Goal: Information Seeking & Learning: Learn about a topic

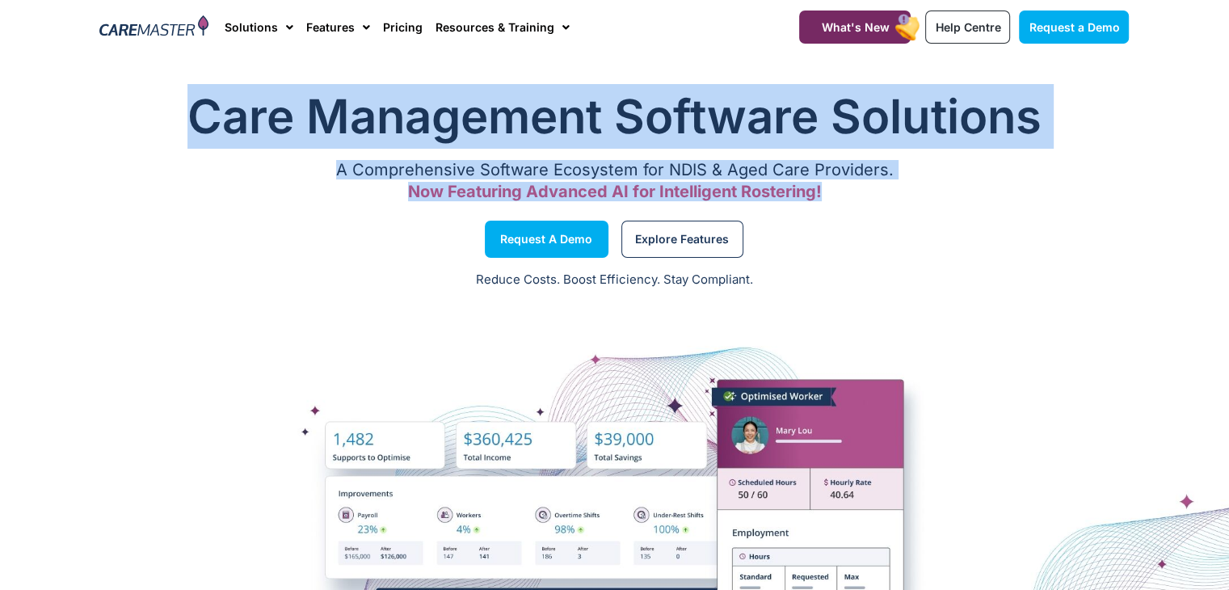
click at [637, 124] on div "Care Management Software Solutions A Comprehensive Software Ecosystem for NDIS …" at bounding box center [615, 146] width 1046 height 141
click at [637, 124] on h1 "Care Management Software Solutions" at bounding box center [615, 116] width 1030 height 65
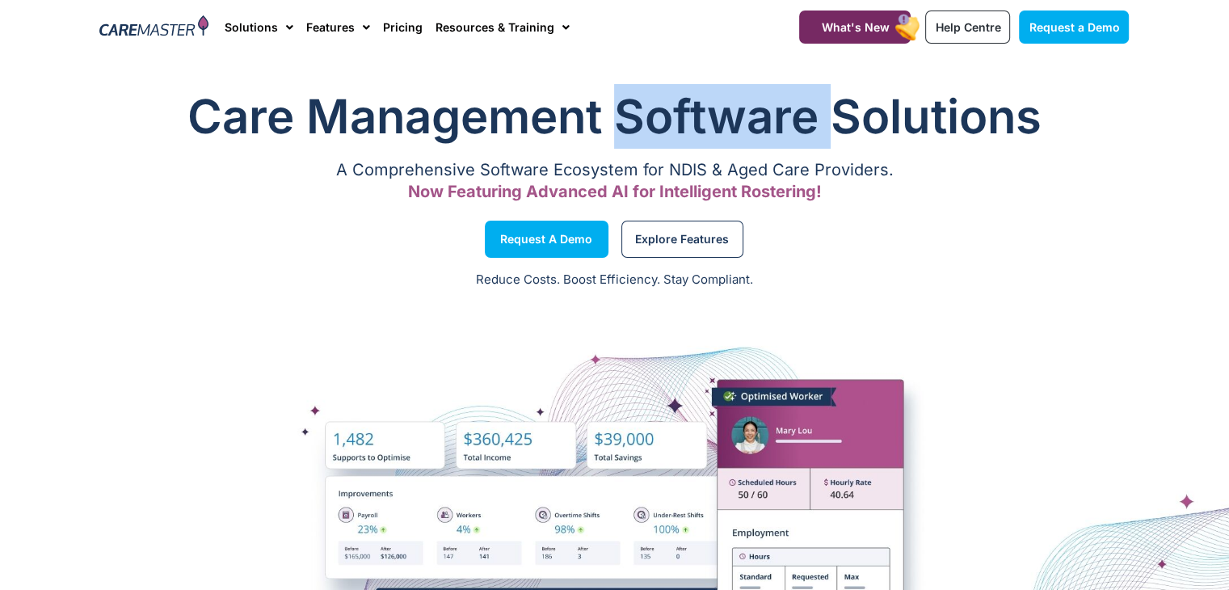
click at [637, 124] on h1 "Care Management Software Solutions" at bounding box center [615, 116] width 1030 height 65
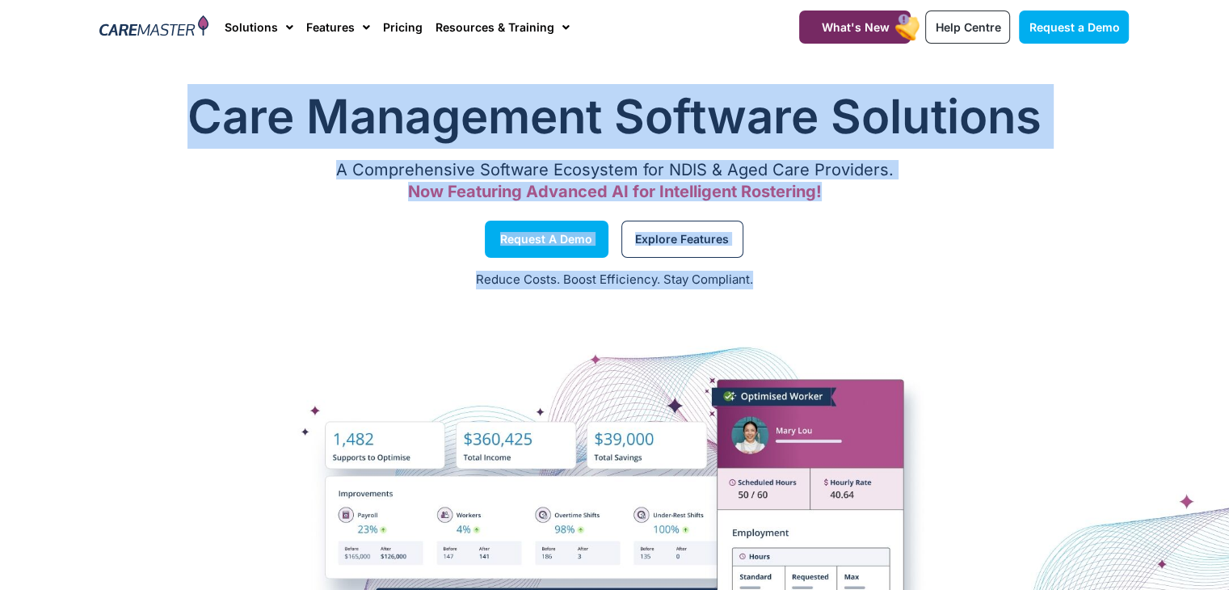
drag, startPoint x: 637, startPoint y: 124, endPoint x: 628, endPoint y: 298, distance: 174.8
click at [628, 298] on div "Care Management Software Solutions A Comprehensive Software Ecosystem for NDIS …" at bounding box center [614, 471] width 1229 height 791
click at [616, 286] on p "Reduce Costs. Boost Efficiency. Stay Compliant." at bounding box center [615, 280] width 1210 height 19
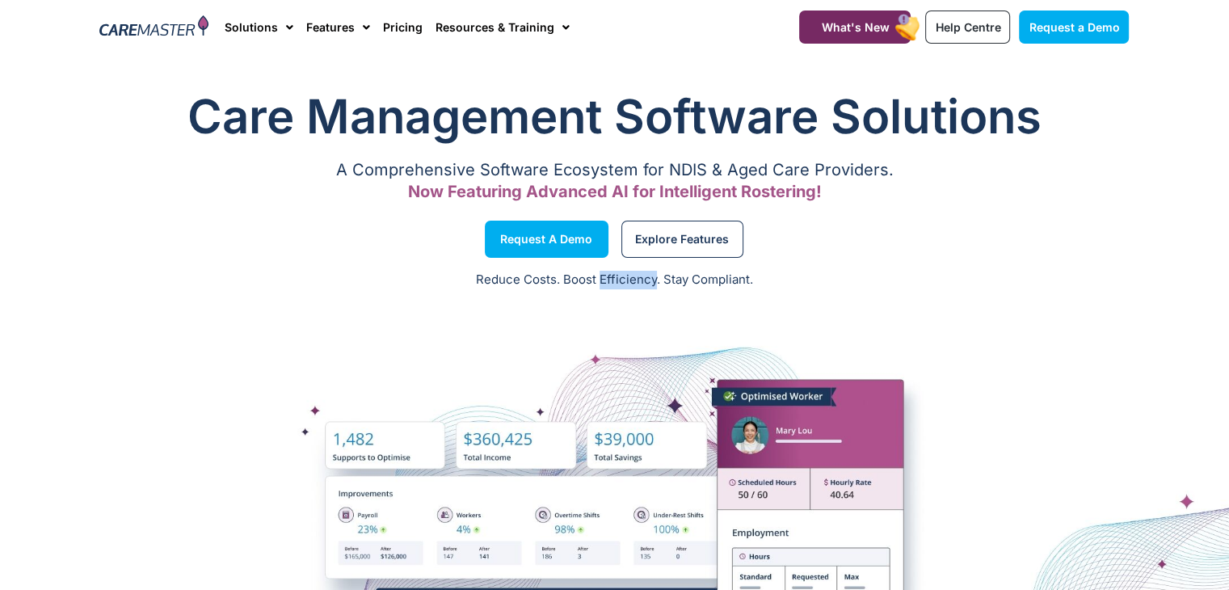
click at [616, 286] on p "Reduce Costs. Boost Efficiency. Stay Compliant." at bounding box center [615, 280] width 1210 height 19
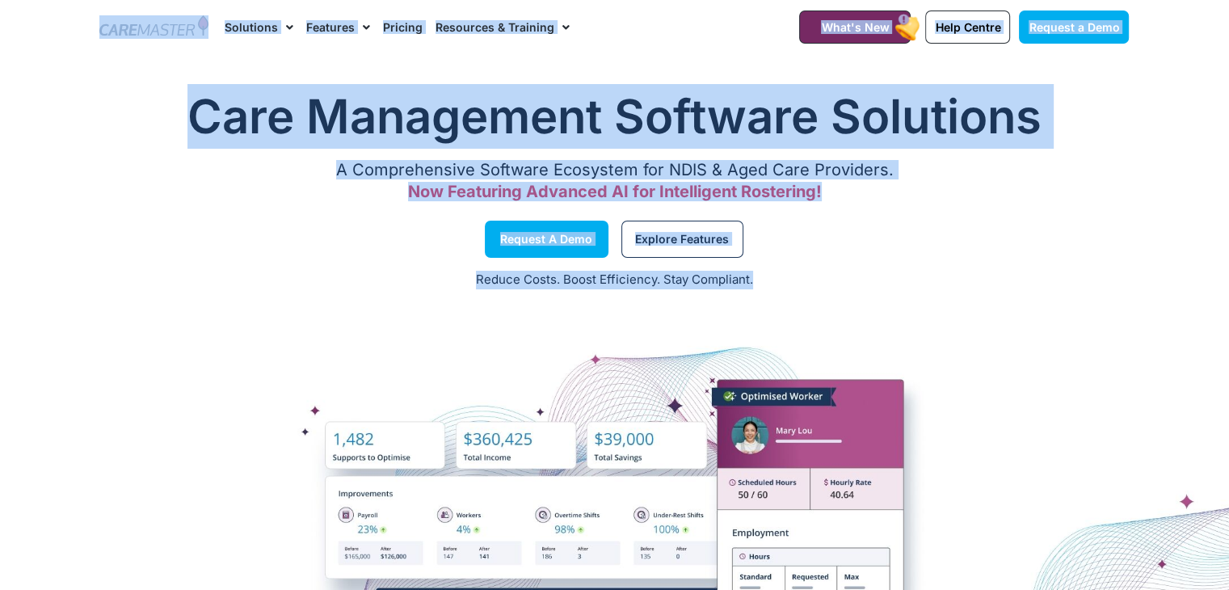
drag, startPoint x: 616, startPoint y: 286, endPoint x: 103, endPoint y: 29, distance: 574.0
click at [460, 198] on span "Now Featuring Advanced AI for Intelligent Rostering!" at bounding box center [615, 191] width 414 height 19
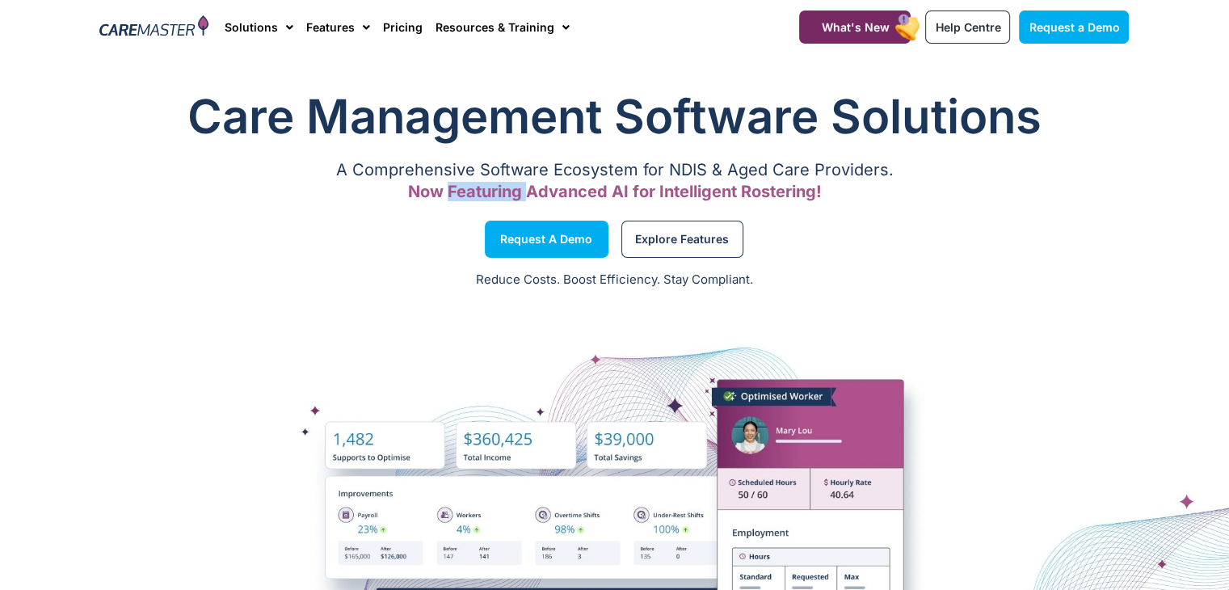
click at [460, 198] on span "Now Featuring Advanced AI for Intelligent Rostering!" at bounding box center [615, 191] width 414 height 19
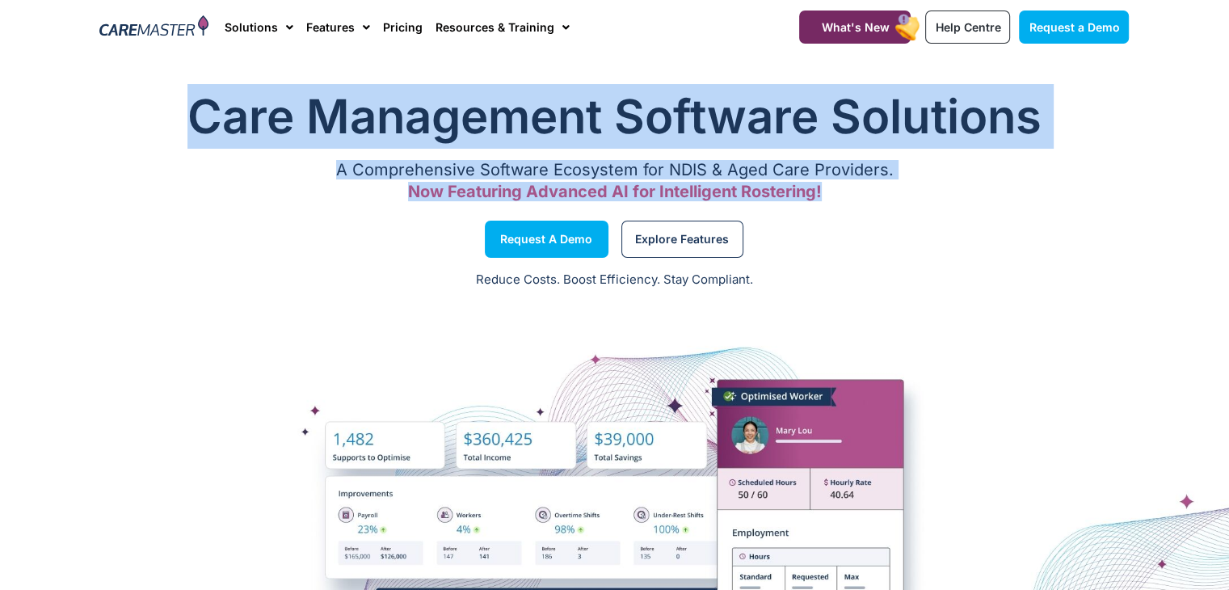
drag, startPoint x: 460, startPoint y: 198, endPoint x: 489, endPoint y: 108, distance: 95.1
click at [489, 108] on div "Care Management Software Solutions A Comprehensive Software Ecosystem for NDIS …" at bounding box center [615, 146] width 1046 height 141
click at [489, 108] on h1 "Care Management Software Solutions" at bounding box center [615, 116] width 1030 height 65
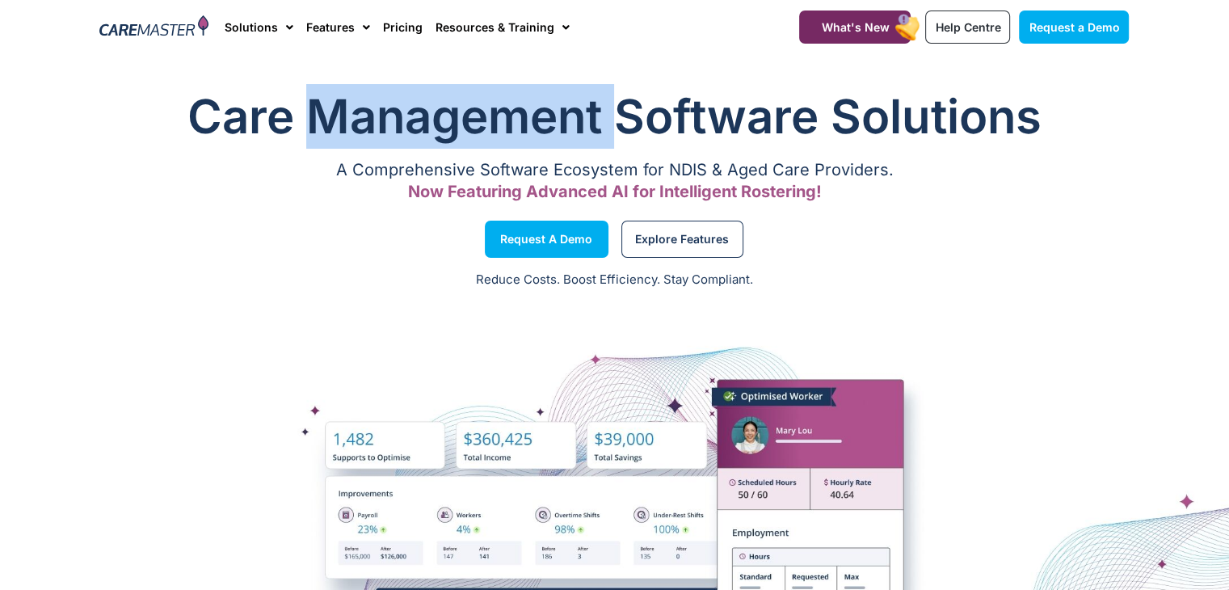
click at [489, 108] on h1 "Care Management Software Solutions" at bounding box center [615, 116] width 1030 height 65
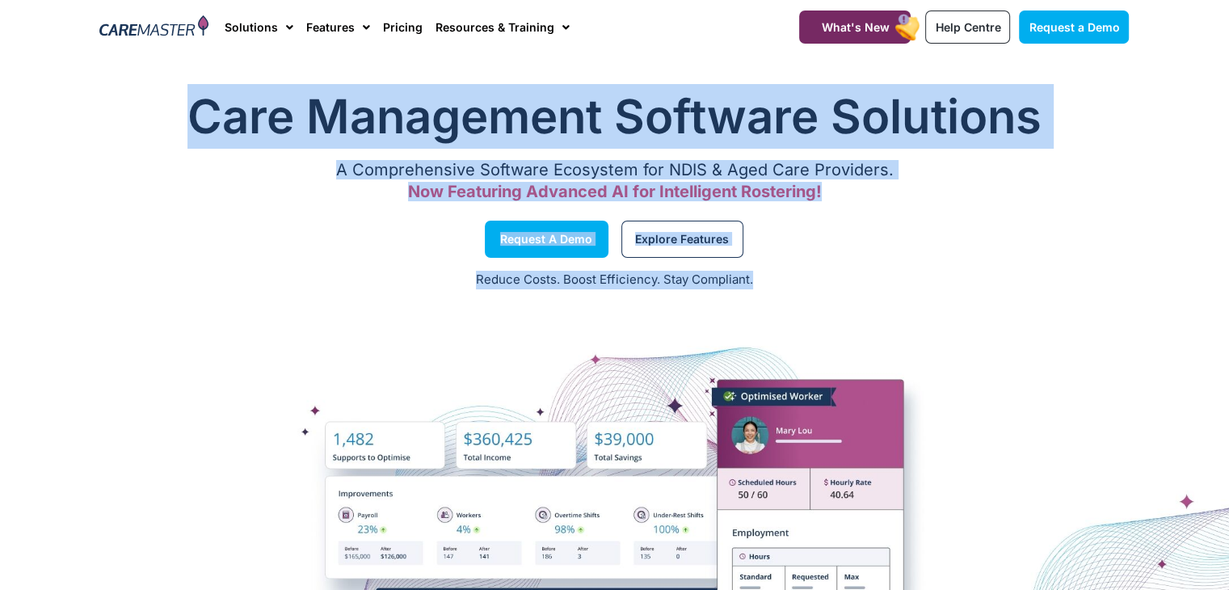
drag, startPoint x: 489, startPoint y: 108, endPoint x: 614, endPoint y: 304, distance: 233.0
click at [614, 304] on div "Care Management Software Solutions A Comprehensive Software Ecosystem for NDIS …" at bounding box center [614, 471] width 1229 height 791
click at [602, 293] on div "Reduce Costs. Boost Efficiency. Stay Compliant." at bounding box center [614, 281] width 1229 height 40
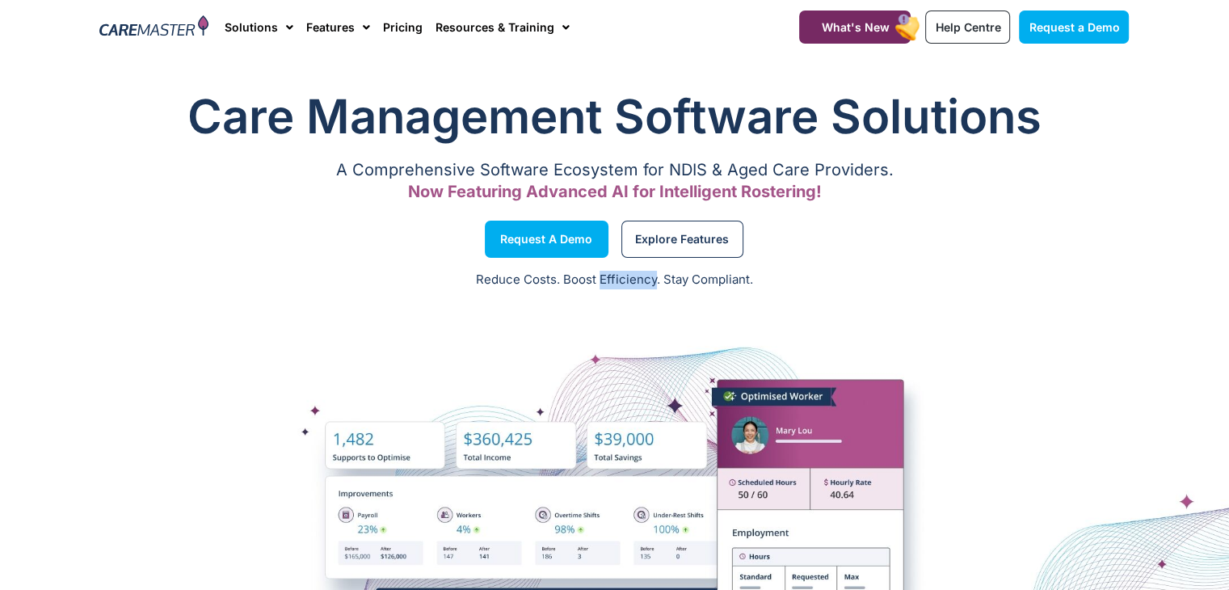
click at [602, 293] on div "Reduce Costs. Boost Efficiency. Stay Compliant." at bounding box center [614, 281] width 1229 height 40
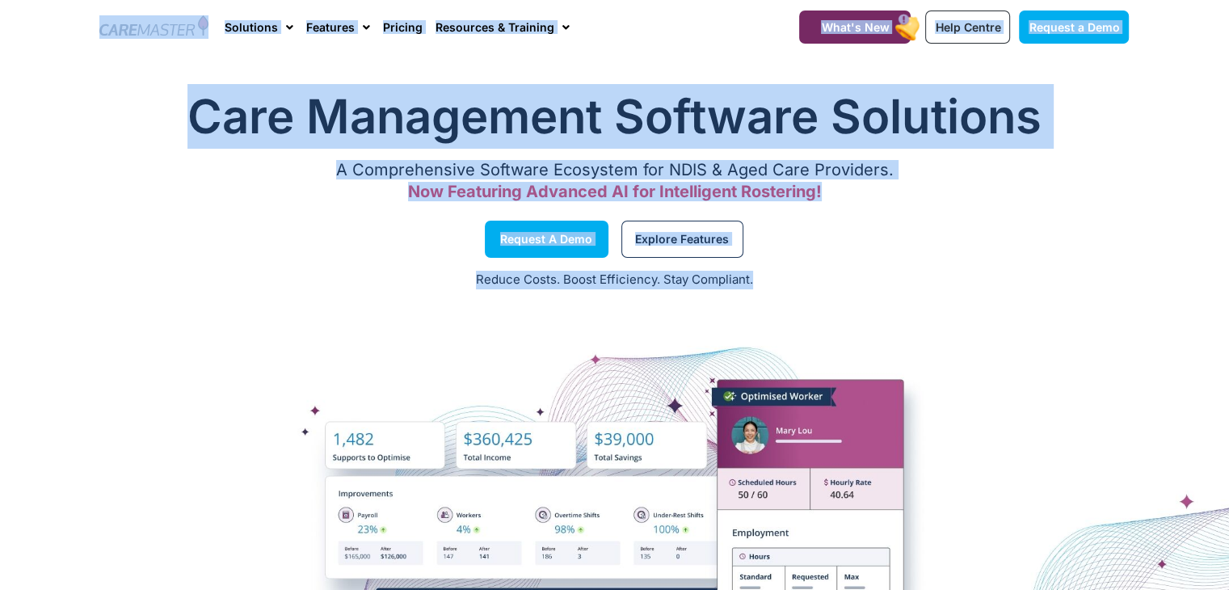
drag, startPoint x: 602, startPoint y: 293, endPoint x: 130, endPoint y: -27, distance: 570.8
click at [800, 104] on h1 "Care Management Software Solutions" at bounding box center [615, 116] width 1030 height 65
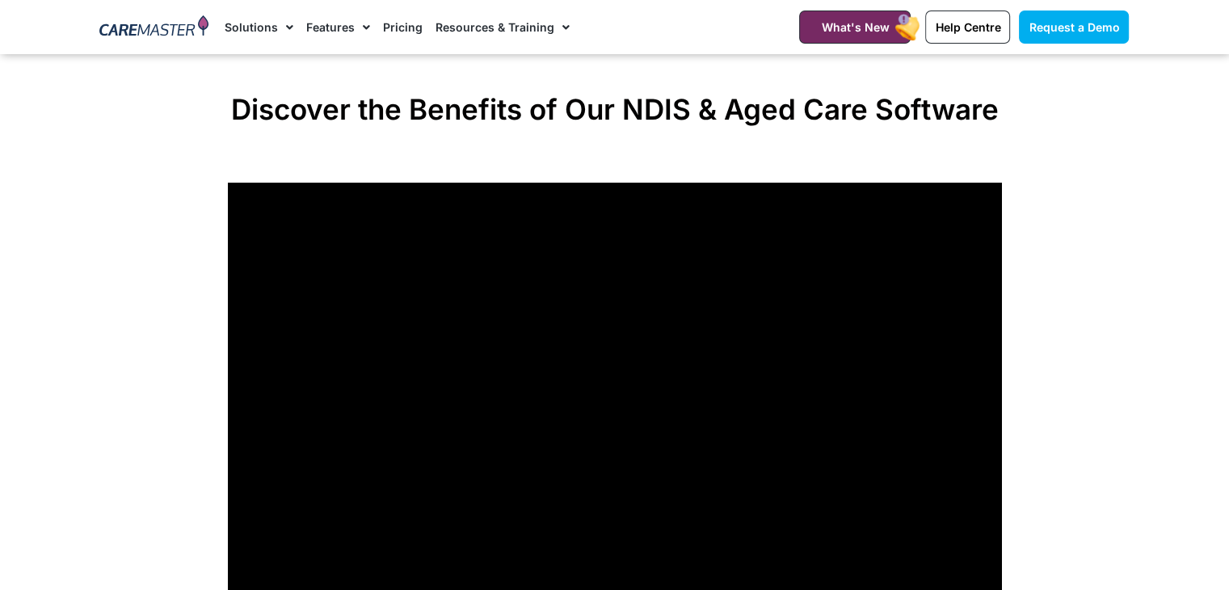
scroll to position [1263, 0]
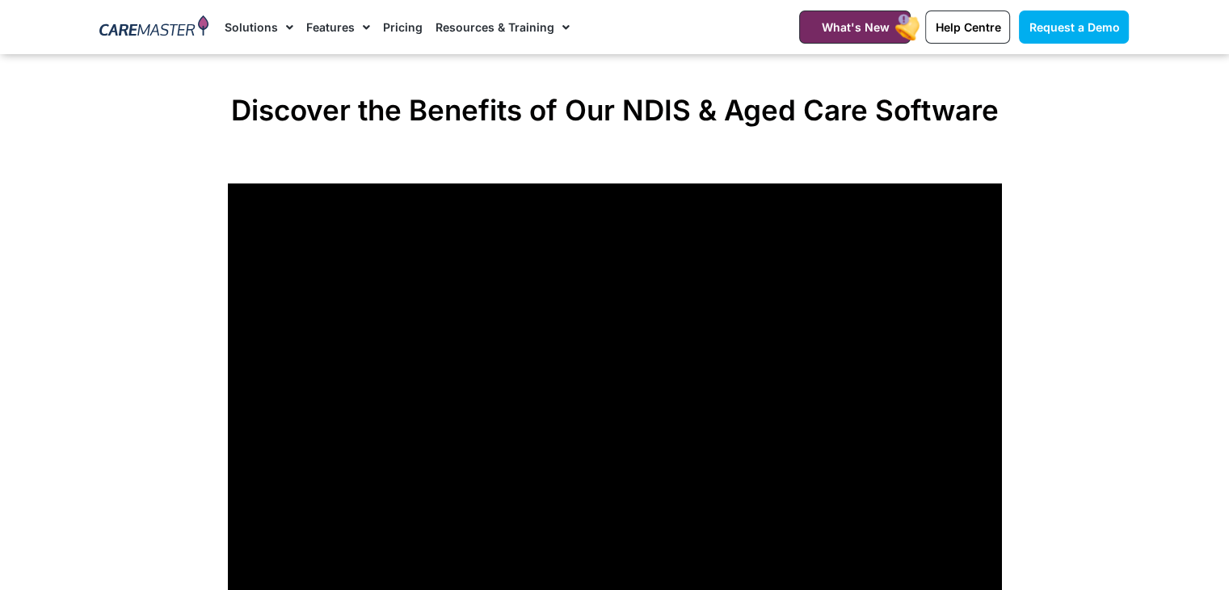
click at [799, 86] on div "Discover the Benefits of Our NDIS & Aged Care Software" at bounding box center [615, 356] width 791 height 542
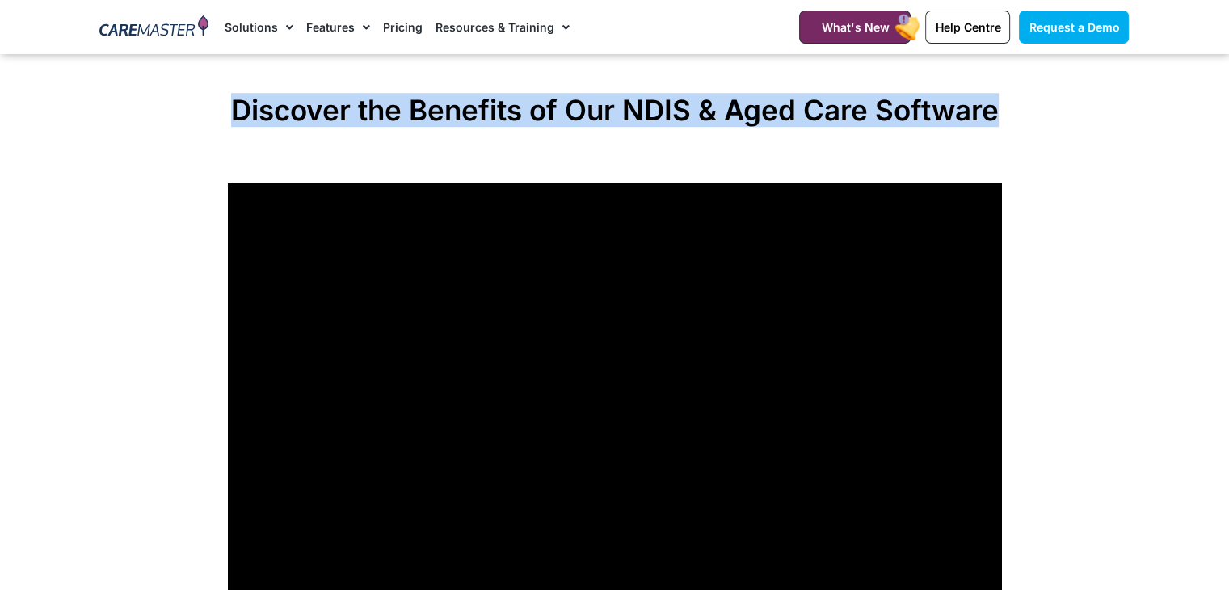
drag, startPoint x: 799, startPoint y: 86, endPoint x: 753, endPoint y: 109, distance: 50.6
click at [753, 109] on div "Discover the Benefits of Our NDIS & Aged Care Software" at bounding box center [615, 356] width 791 height 542
click at [753, 109] on h2 "Discover the Benefits of Our NDIS & Aged Care Software" at bounding box center [615, 110] width 774 height 34
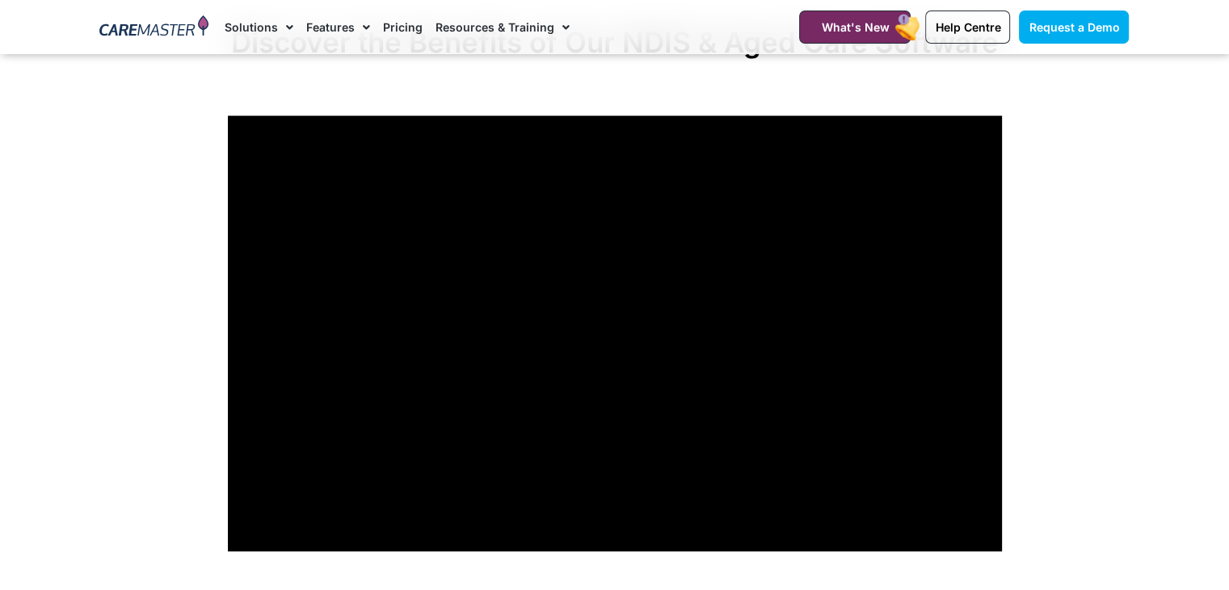
scroll to position [1329, 0]
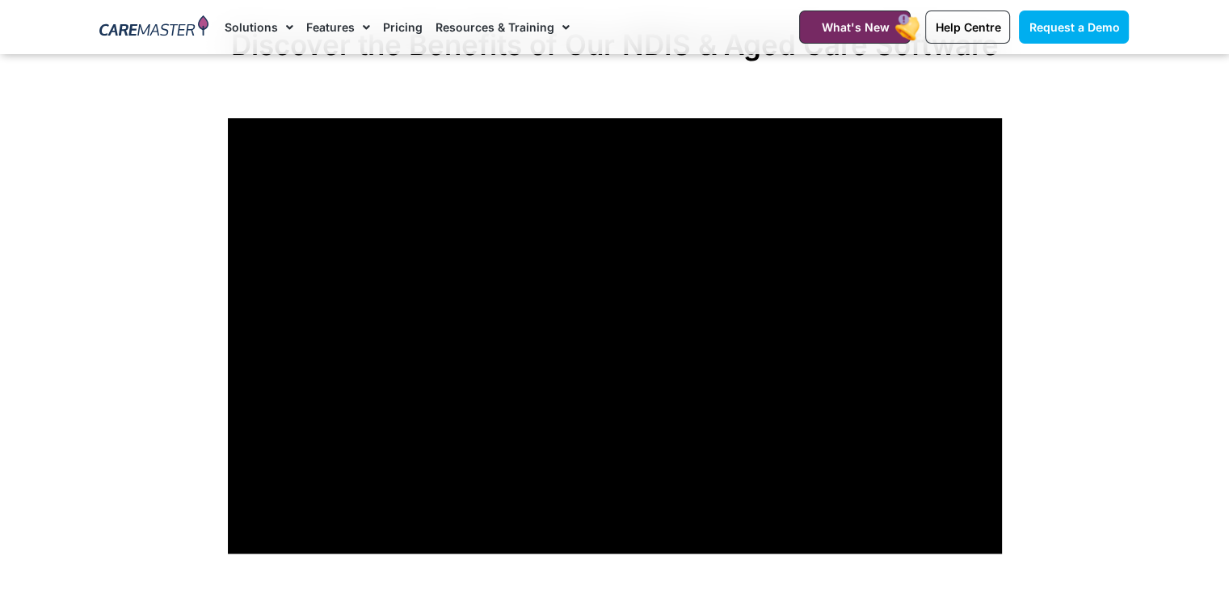
click at [174, 295] on section "Discover the Benefits of Our NDIS & Aged Care Software" at bounding box center [614, 290] width 1229 height 542
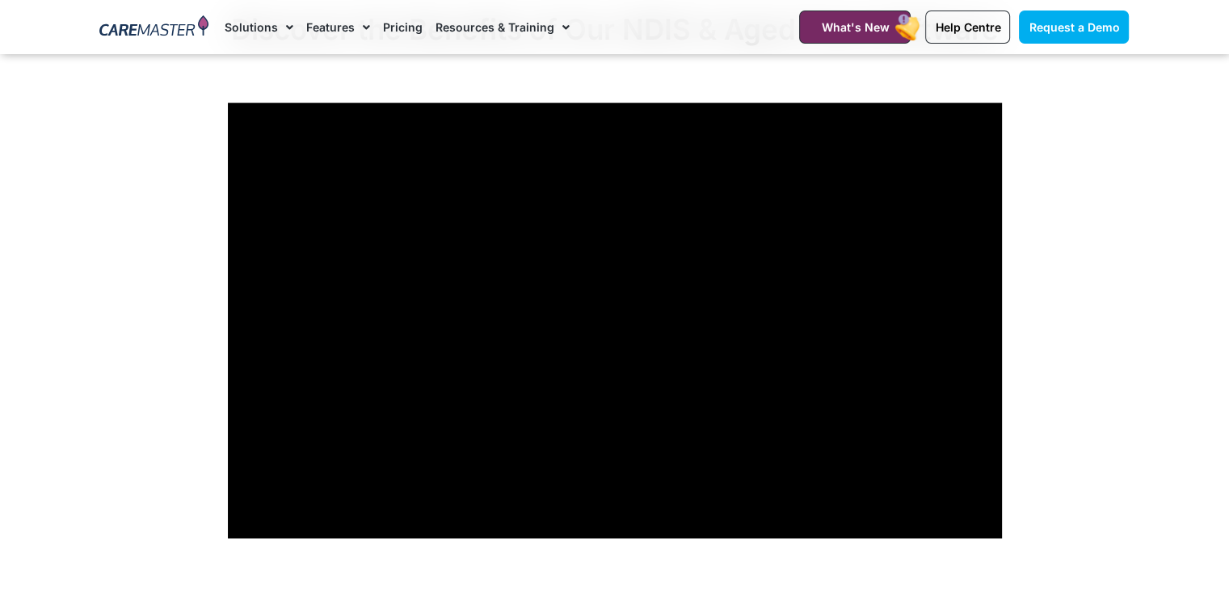
scroll to position [1343, 0]
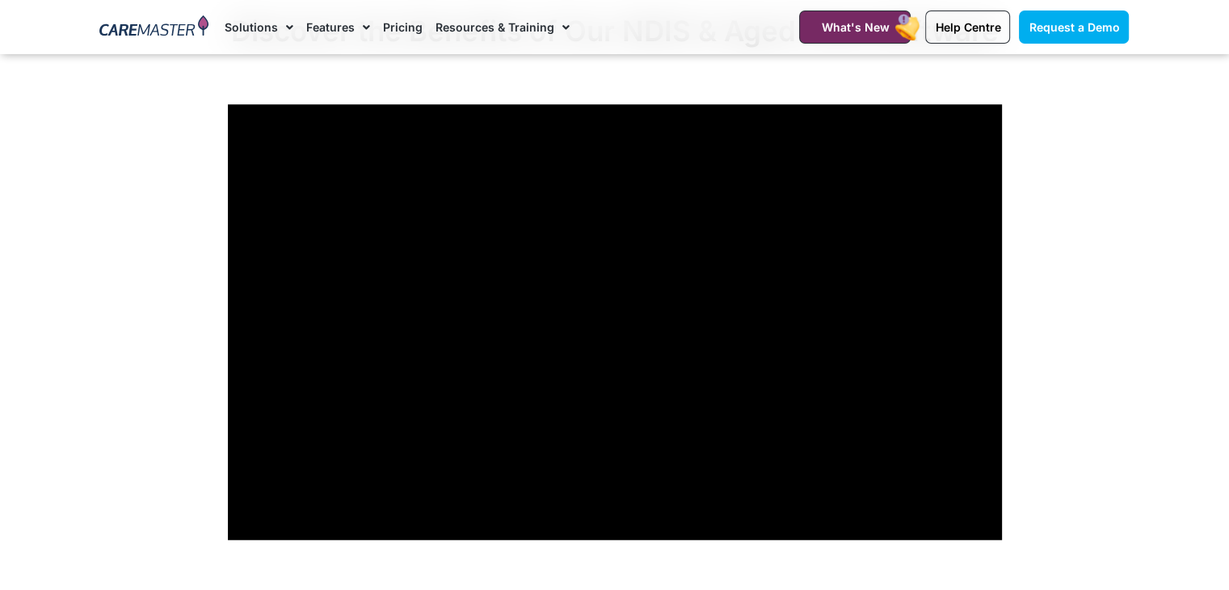
click at [1120, 269] on section "Discover the Benefits of Our NDIS & Aged Care Software" at bounding box center [614, 277] width 1229 height 542
click at [1054, 145] on section "Discover the Benefits of Our NDIS & Aged Care Software" at bounding box center [614, 277] width 1229 height 542
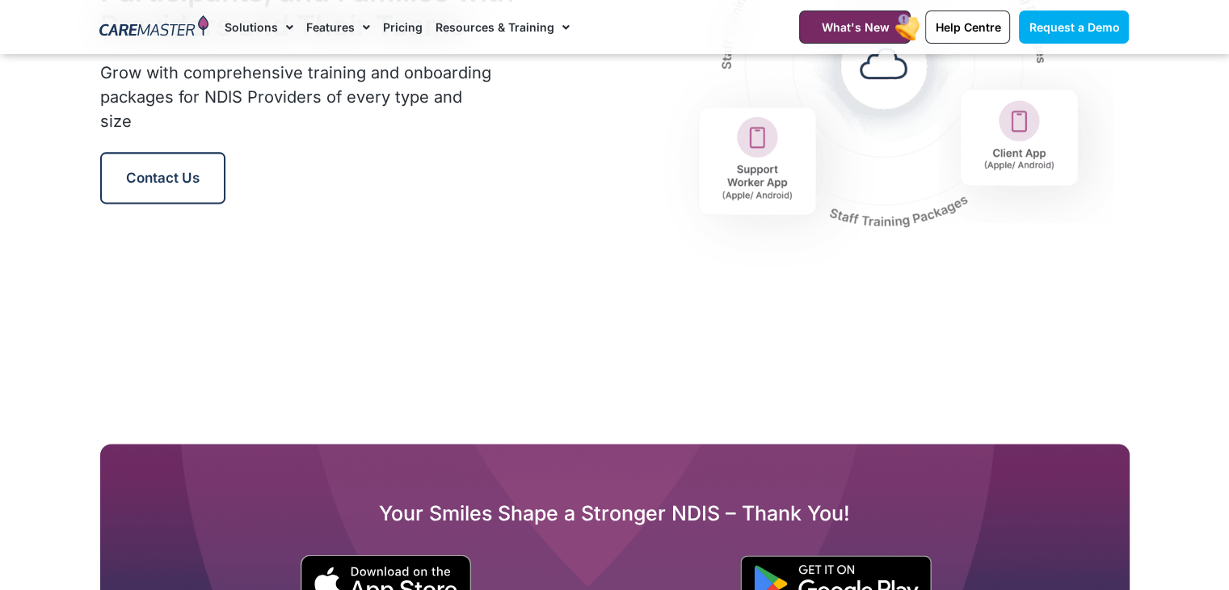
scroll to position [2174, 0]
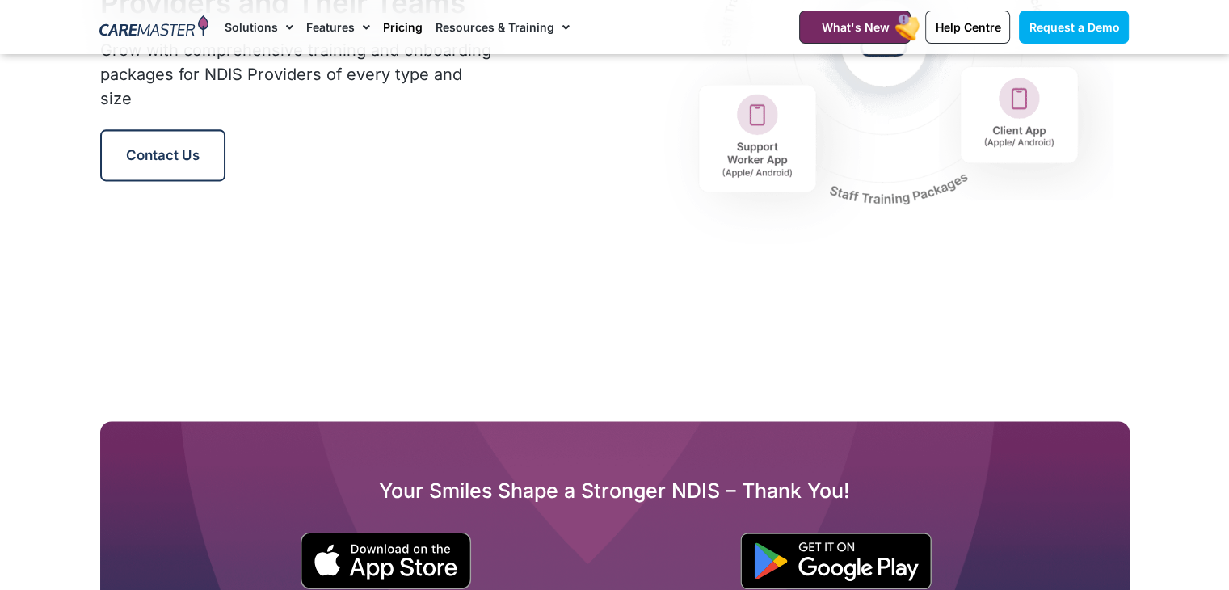
click at [393, 17] on link "Pricing" at bounding box center [403, 27] width 40 height 54
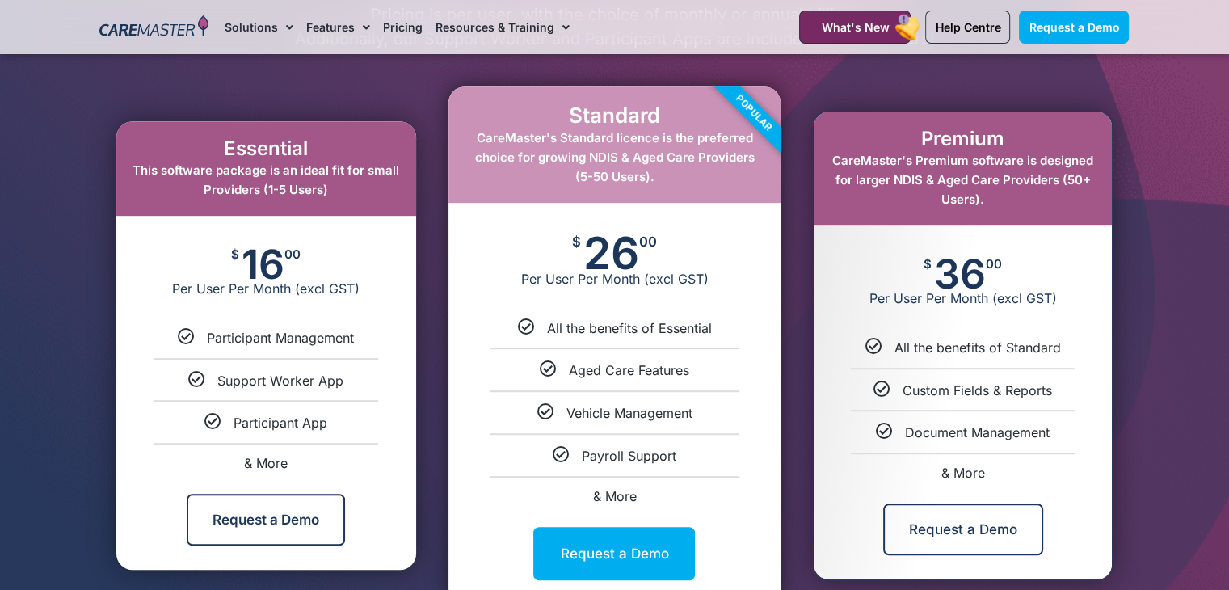
scroll to position [852, 0]
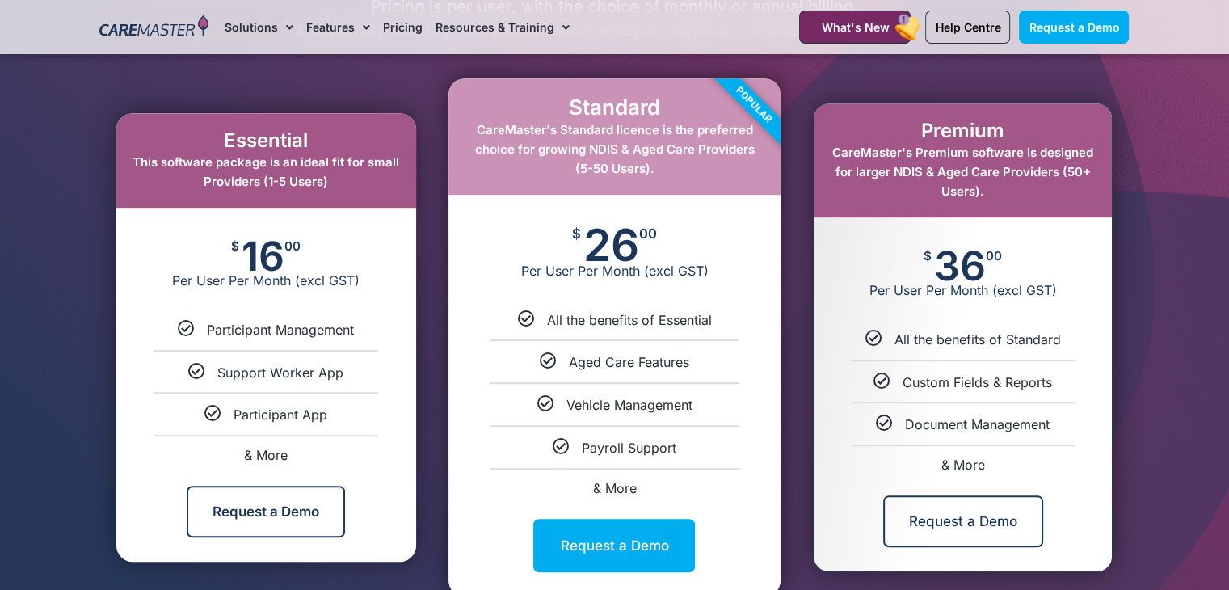
click at [338, 155] on span "This software package is an ideal fit for small Providers (1-5 Users)" at bounding box center [266, 171] width 267 height 35
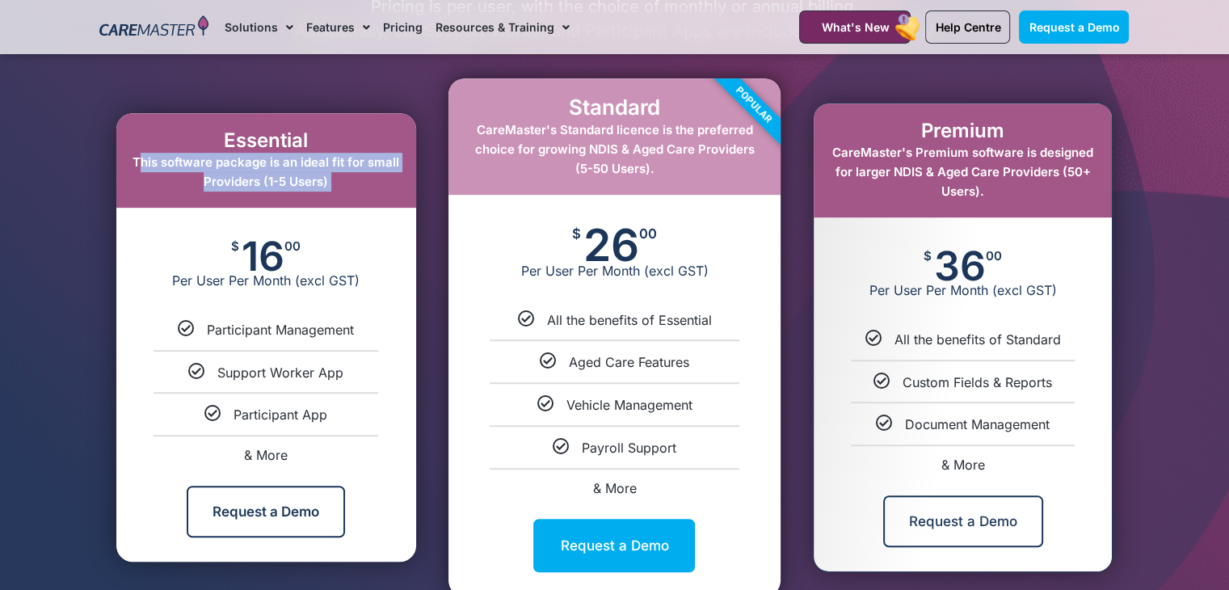
drag, startPoint x: 338, startPoint y: 155, endPoint x: 330, endPoint y: 179, distance: 25.6
click at [330, 179] on div "Essential This software package is an ideal fit for small Providers (1-5 Users)" at bounding box center [266, 160] width 300 height 95
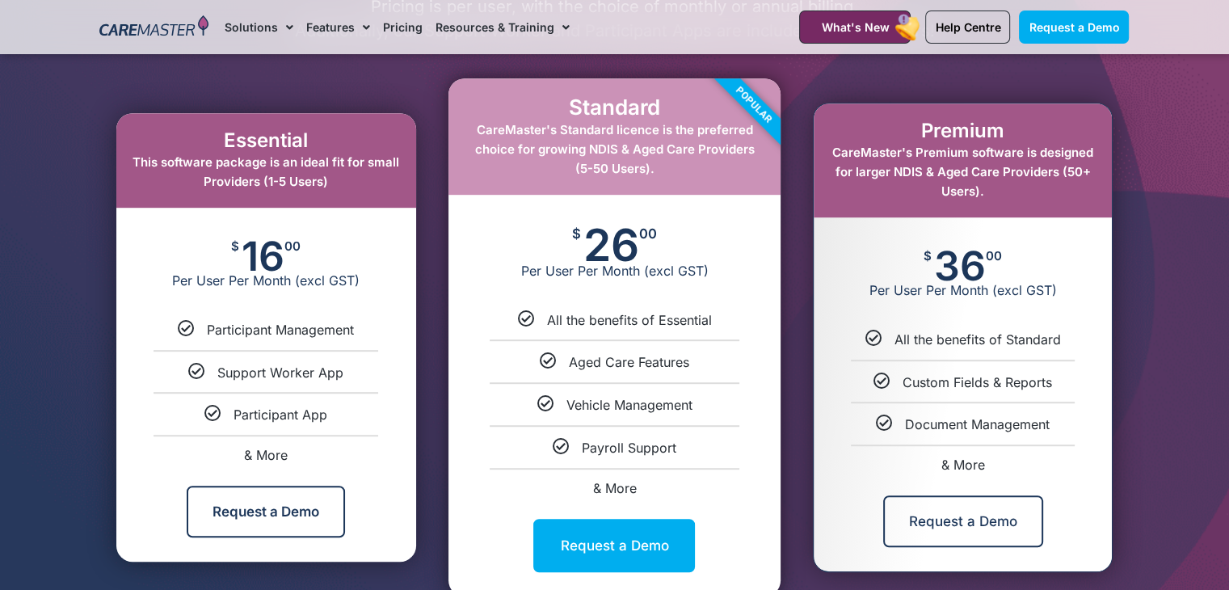
click at [330, 179] on div "Essential This software package is an ideal fit for small Providers (1-5 Users)" at bounding box center [266, 160] width 300 height 95
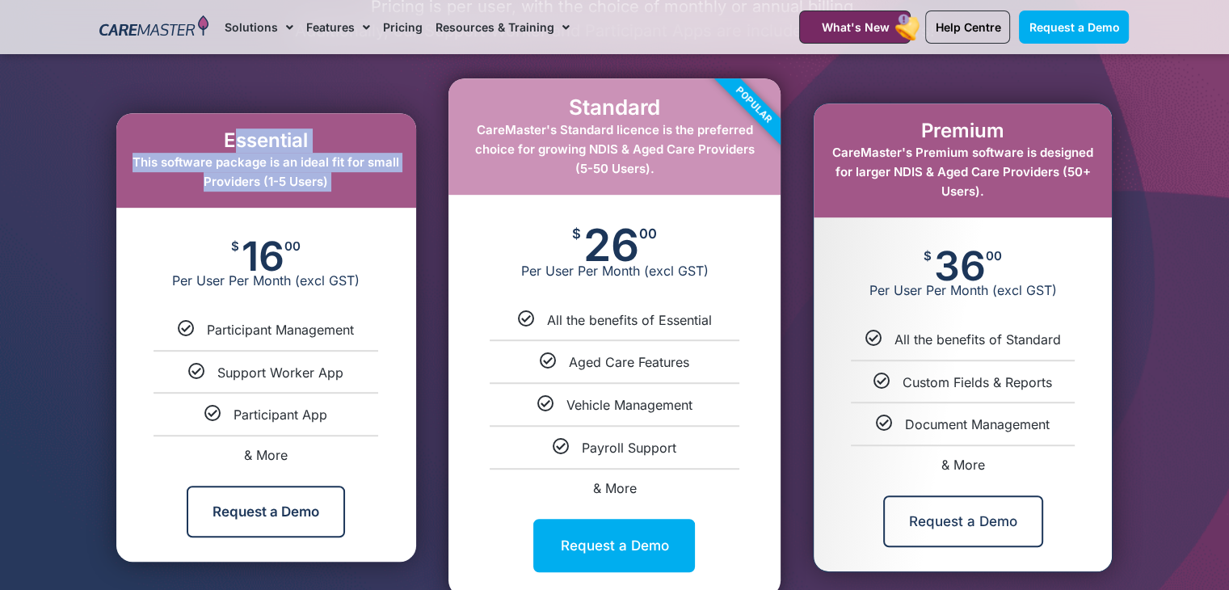
drag, startPoint x: 330, startPoint y: 179, endPoint x: 330, endPoint y: 125, distance: 54.2
click at [330, 125] on div "Essential This software package is an ideal fit for small Providers (1-5 Users)" at bounding box center [266, 160] width 300 height 95
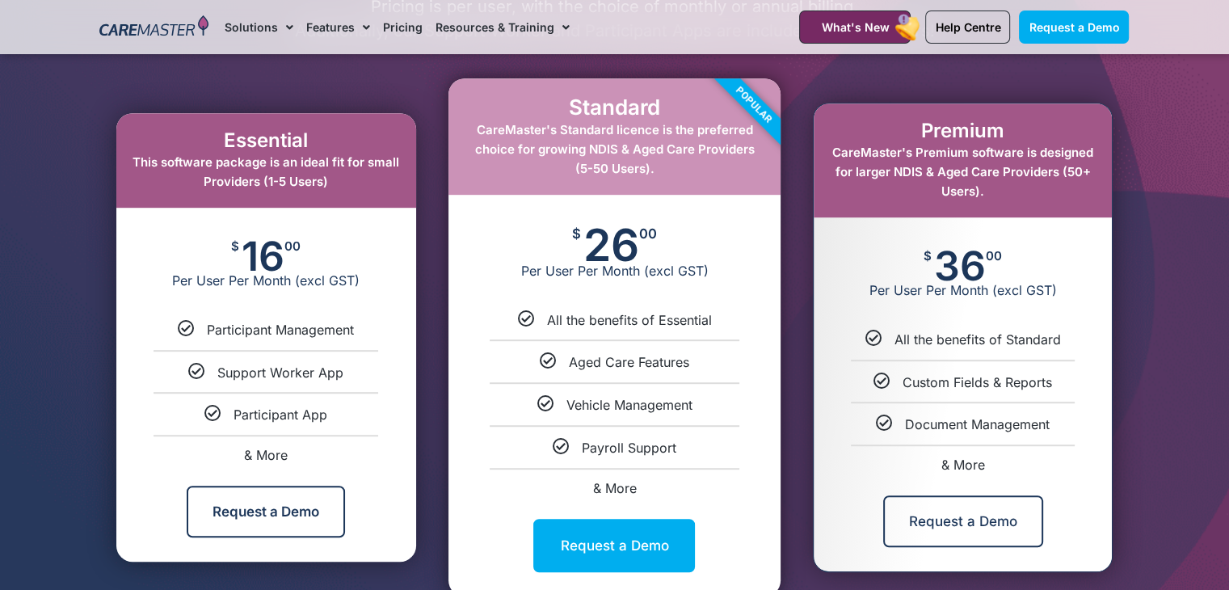
click at [330, 125] on div "Essential This software package is an ideal fit for small Providers (1-5 Users)" at bounding box center [266, 160] width 300 height 95
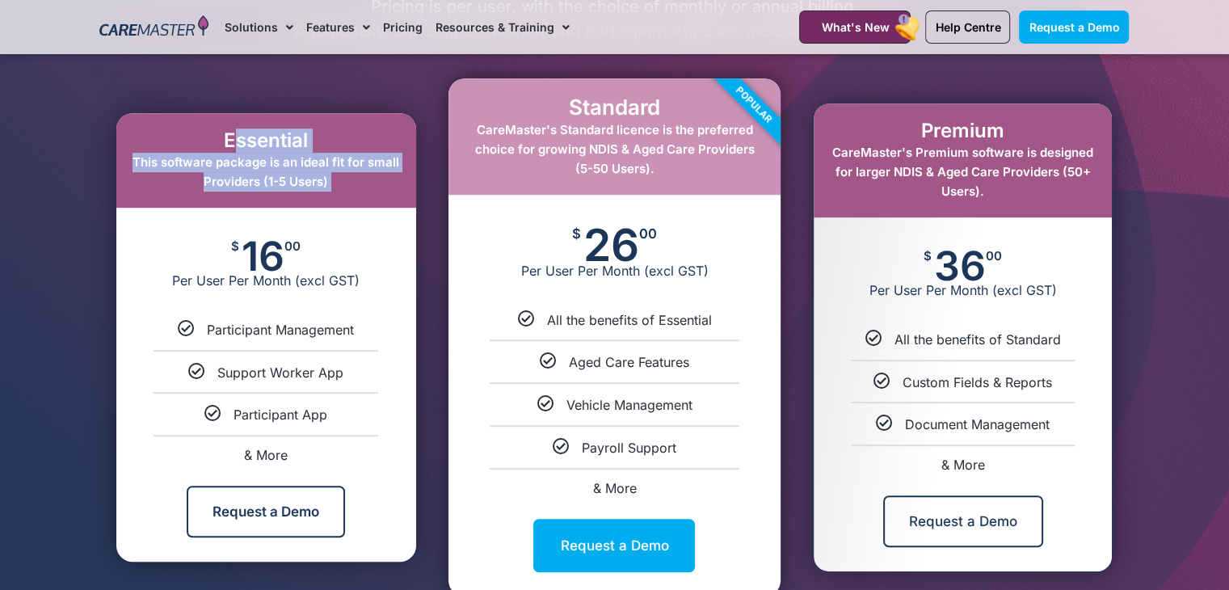
drag, startPoint x: 330, startPoint y: 125, endPoint x: 326, endPoint y: 184, distance: 59.1
click at [326, 184] on div "Essential This software package is an ideal fit for small Providers (1-5 Users)" at bounding box center [266, 160] width 300 height 95
click at [326, 184] on span "This software package is an ideal fit for small Providers (1-5 Users)" at bounding box center [266, 171] width 267 height 35
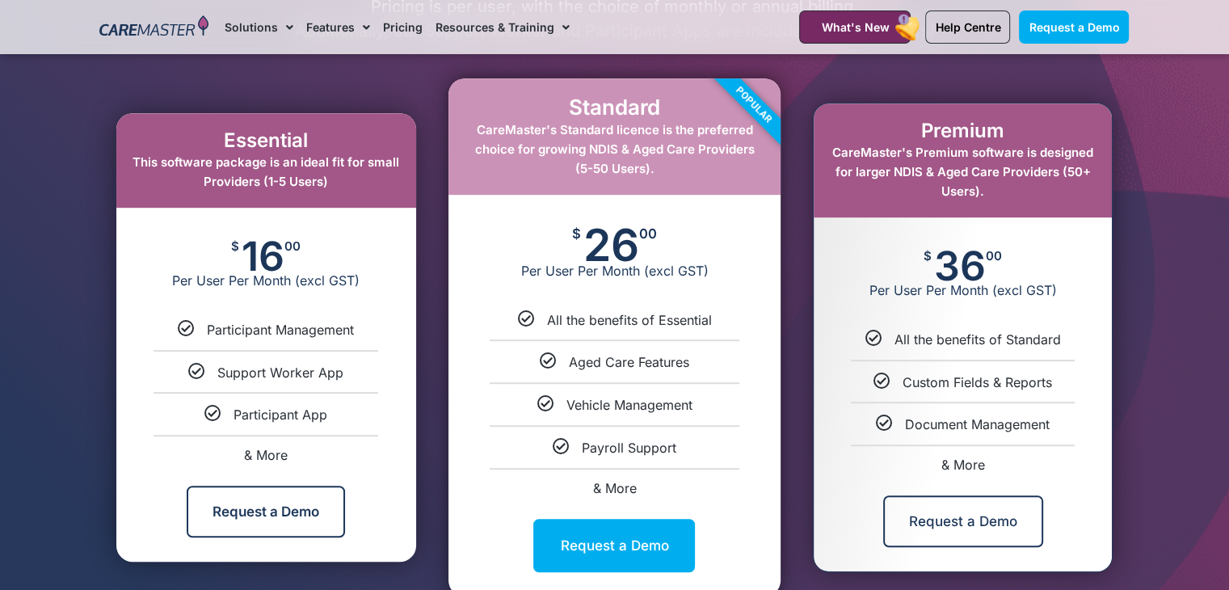
click at [326, 184] on span "This software package is an ideal fit for small Providers (1-5 Users)" at bounding box center [266, 171] width 267 height 35
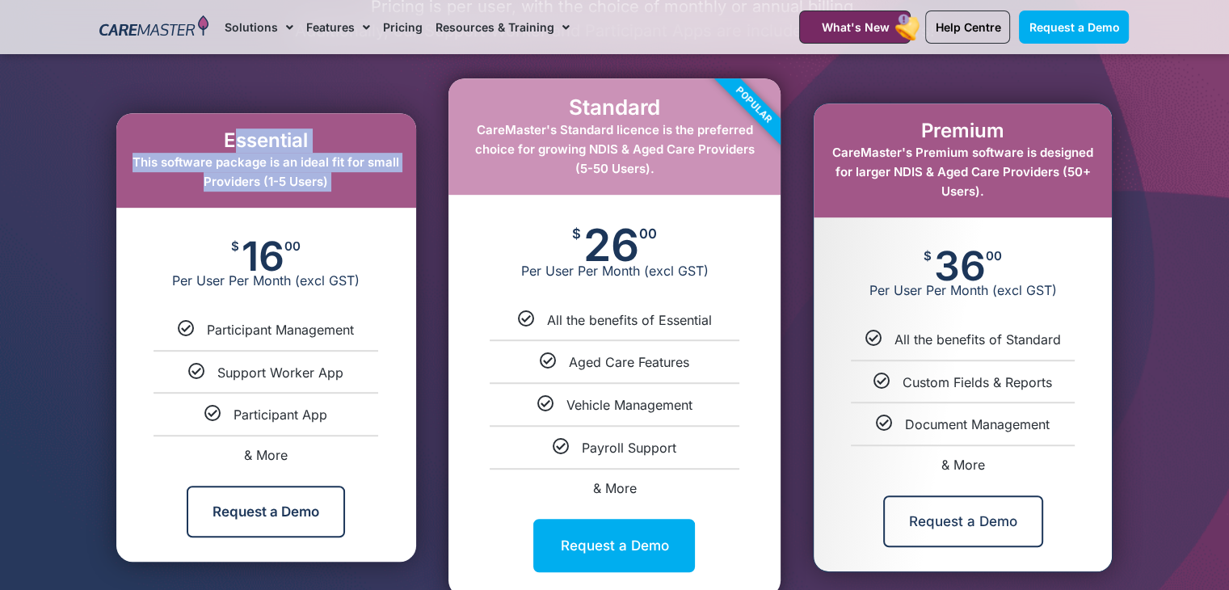
drag, startPoint x: 326, startPoint y: 184, endPoint x: 342, endPoint y: 134, distance: 52.7
click at [342, 134] on div "Essential This software package is an ideal fit for small Providers (1-5 Users)" at bounding box center [266, 160] width 300 height 95
click at [342, 134] on h2 "Essential" at bounding box center [267, 140] width 268 height 23
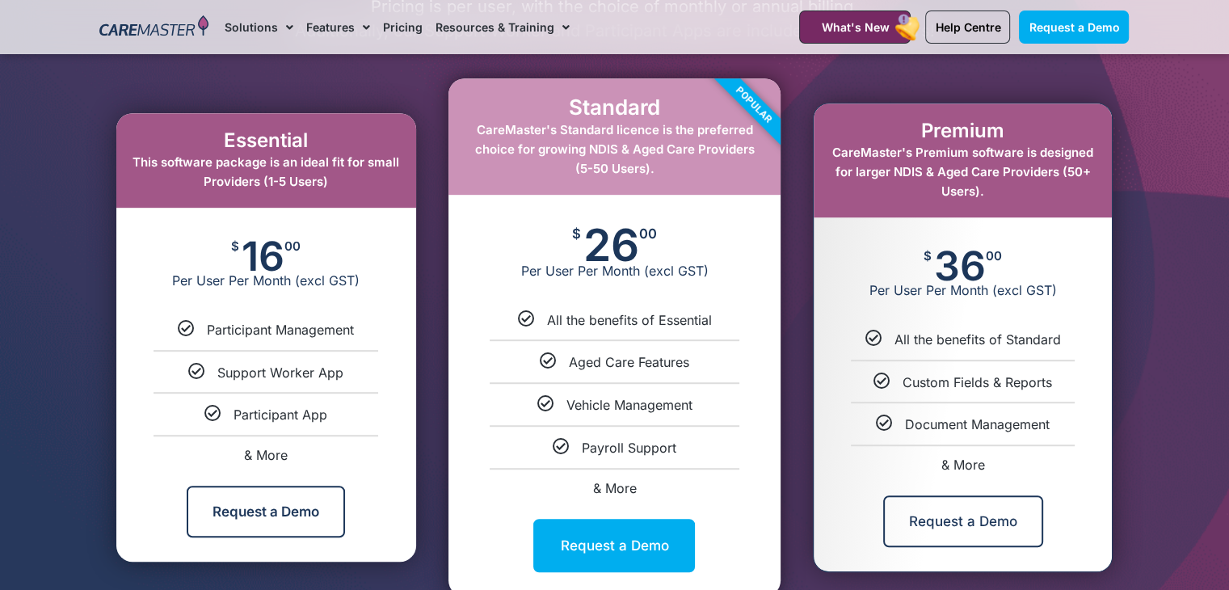
click at [342, 134] on h2 "Essential" at bounding box center [267, 140] width 268 height 23
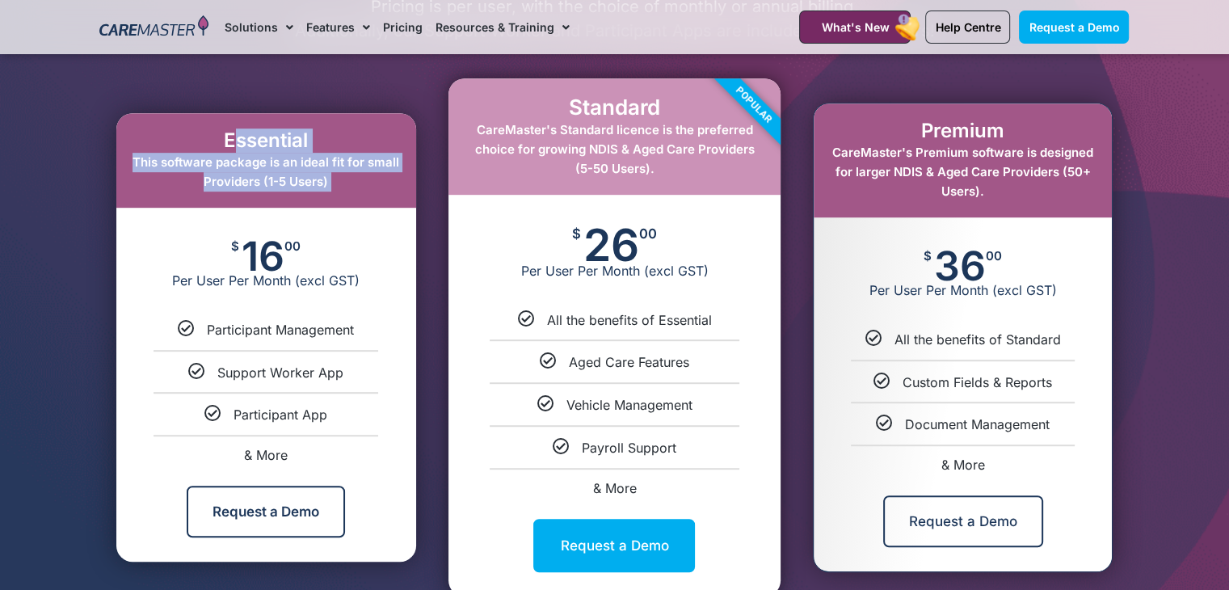
drag, startPoint x: 342, startPoint y: 134, endPoint x: 343, endPoint y: 171, distance: 37.2
click at [343, 171] on div "Essential This software package is an ideal fit for small Providers (1-5 Users)" at bounding box center [266, 160] width 300 height 95
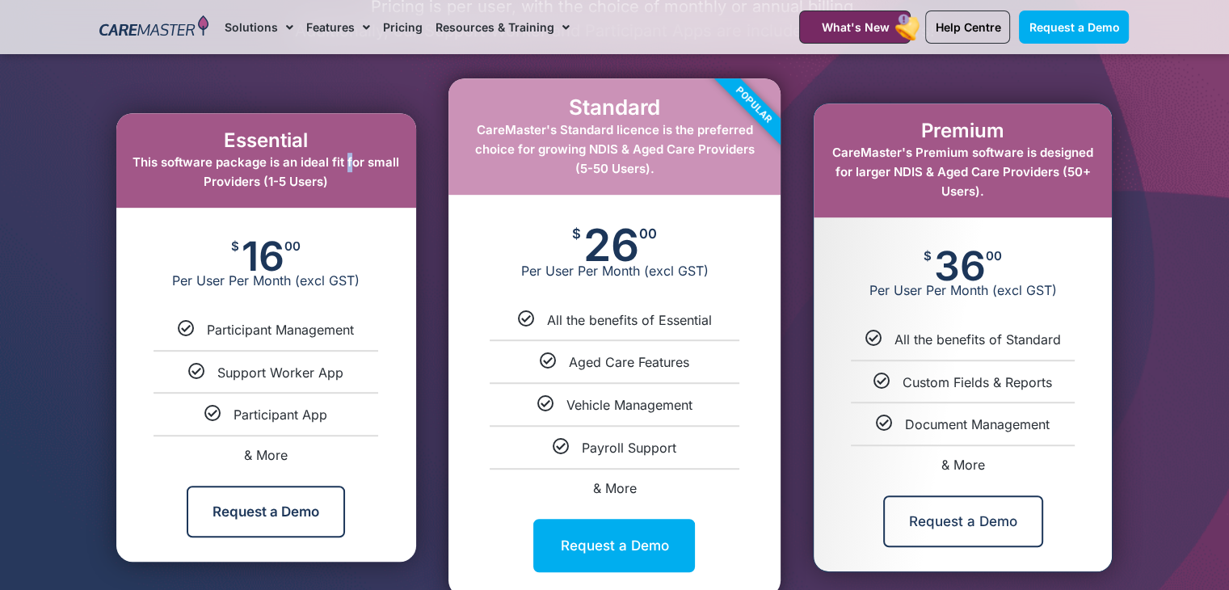
click at [343, 171] on div "Essential This software package is an ideal fit for small Providers (1-5 Users)" at bounding box center [266, 160] width 300 height 95
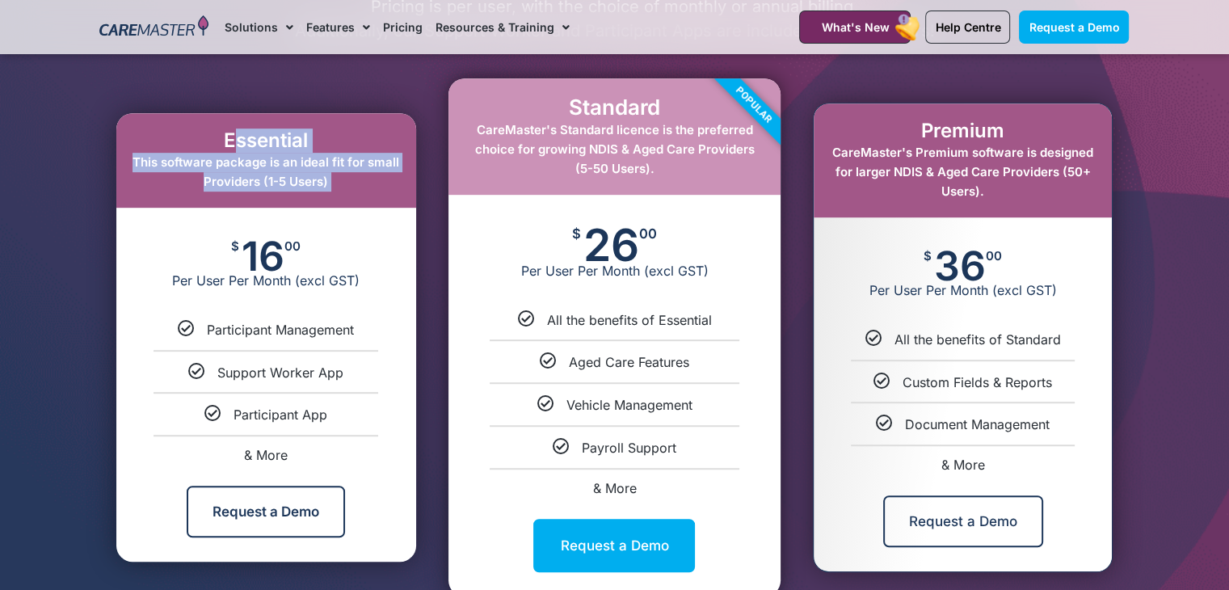
drag, startPoint x: 343, startPoint y: 171, endPoint x: 334, endPoint y: 126, distance: 46.1
click at [334, 126] on div "Essential This software package is an ideal fit for small Providers (1-5 Users)" at bounding box center [266, 160] width 300 height 95
drag, startPoint x: 334, startPoint y: 126, endPoint x: 344, endPoint y: 185, distance: 59.8
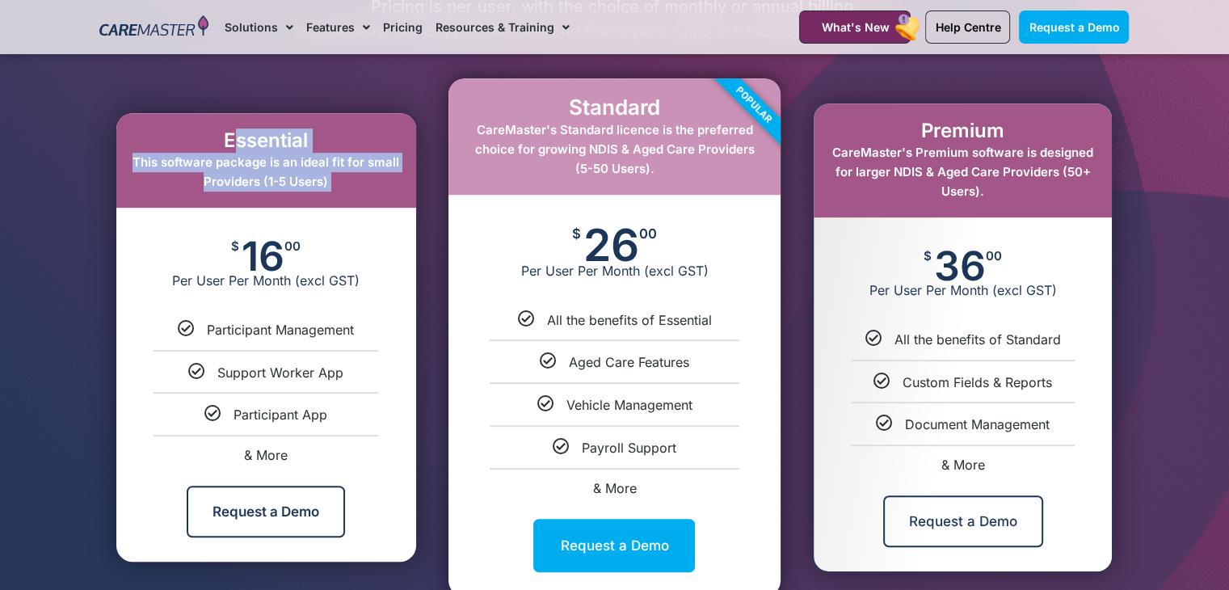
click at [344, 185] on div "Essential This software package is an ideal fit for small Providers (1-5 Users)" at bounding box center [266, 160] width 300 height 95
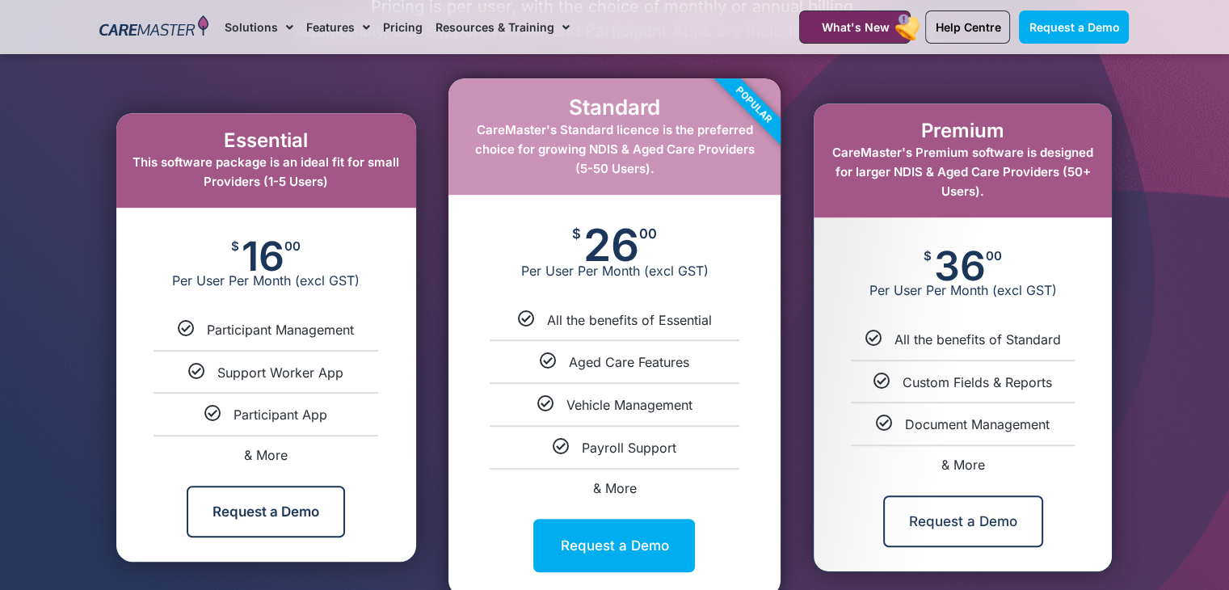
click at [330, 333] on span "Participant Management" at bounding box center [280, 330] width 147 height 16
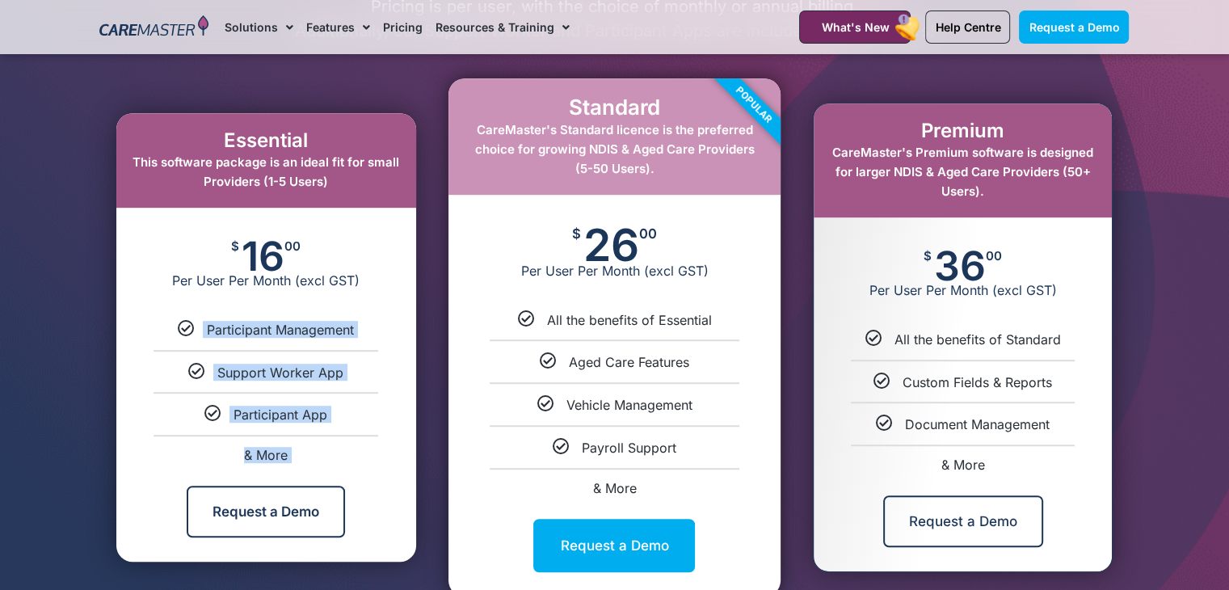
drag, startPoint x: 330, startPoint y: 333, endPoint x: 331, endPoint y: 435, distance: 101.9
click at [331, 435] on ul "Participant Management Support Worker App Participant App & More" at bounding box center [266, 391] width 300 height 141
click at [278, 369] on span "Support Worker App" at bounding box center [280, 373] width 126 height 16
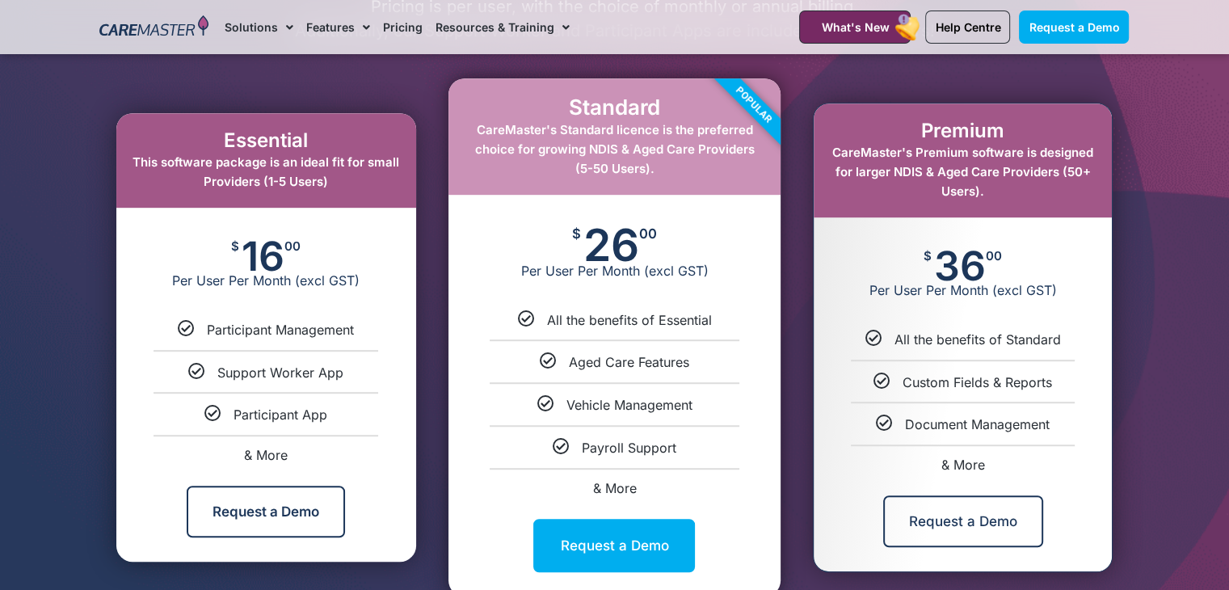
click at [268, 447] on span "& More" at bounding box center [266, 455] width 44 height 16
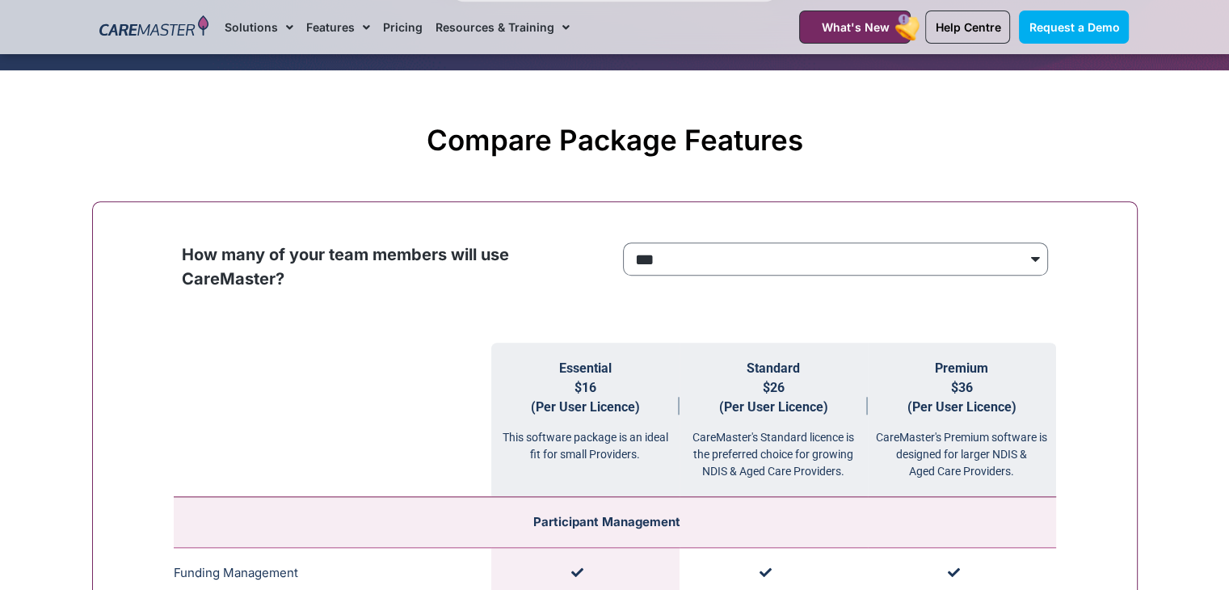
scroll to position [1451, 0]
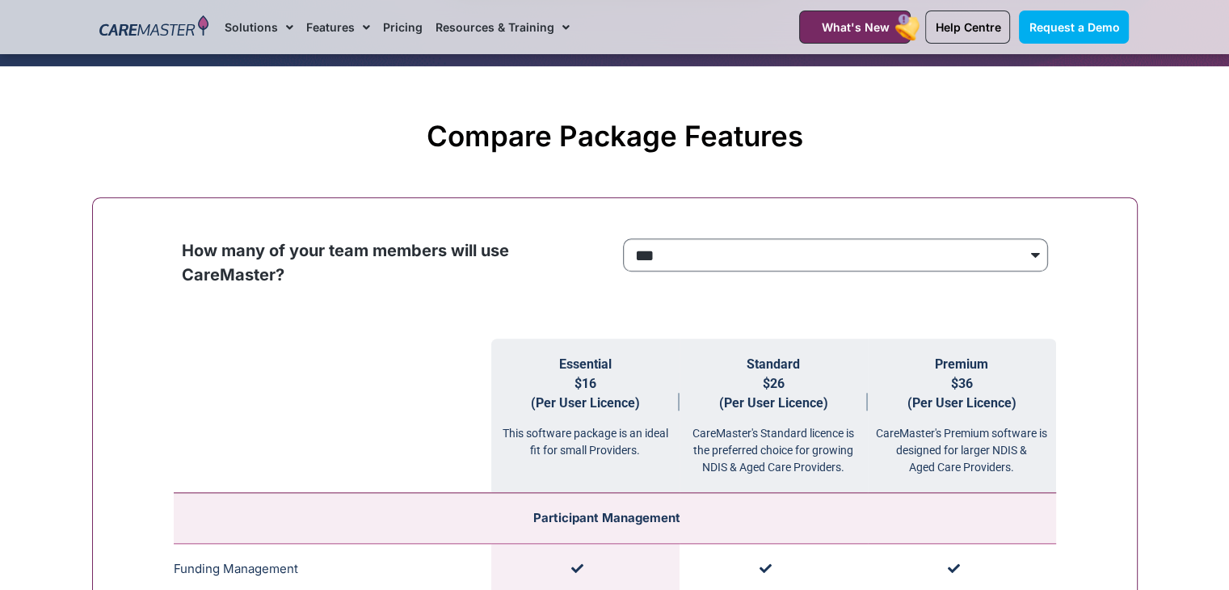
click at [734, 238] on select "**********" at bounding box center [835, 255] width 425 height 34
click at [623, 238] on select "**********" at bounding box center [835, 255] width 425 height 34
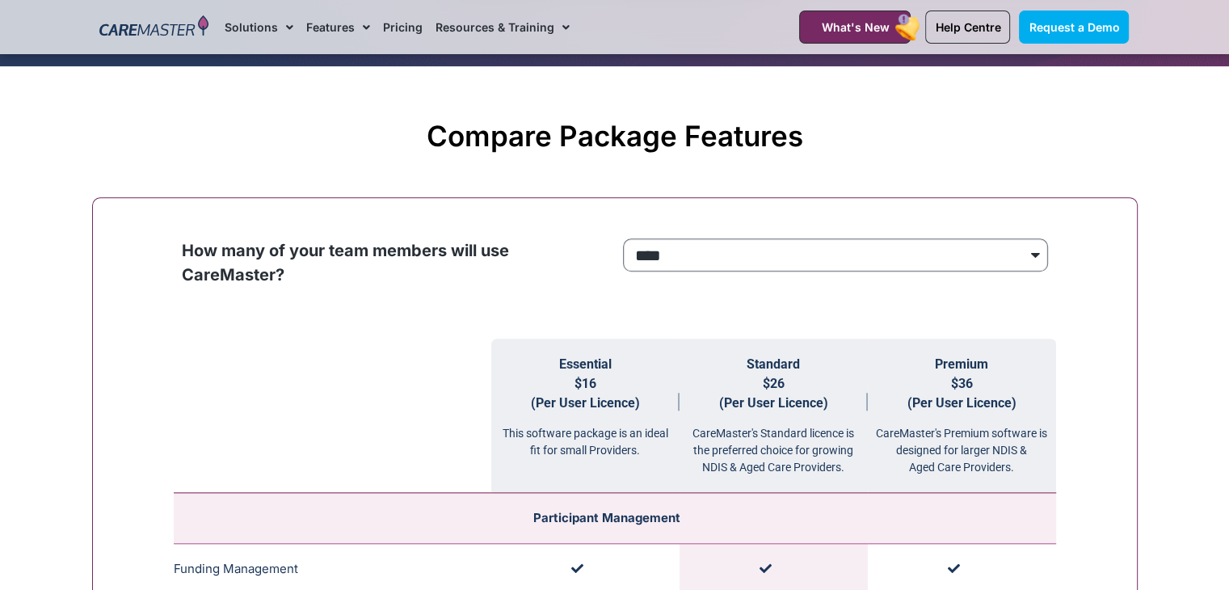
click at [724, 256] on select "**********" at bounding box center [835, 255] width 425 height 34
select select "***"
click at [623, 238] on select "**********" at bounding box center [835, 255] width 425 height 34
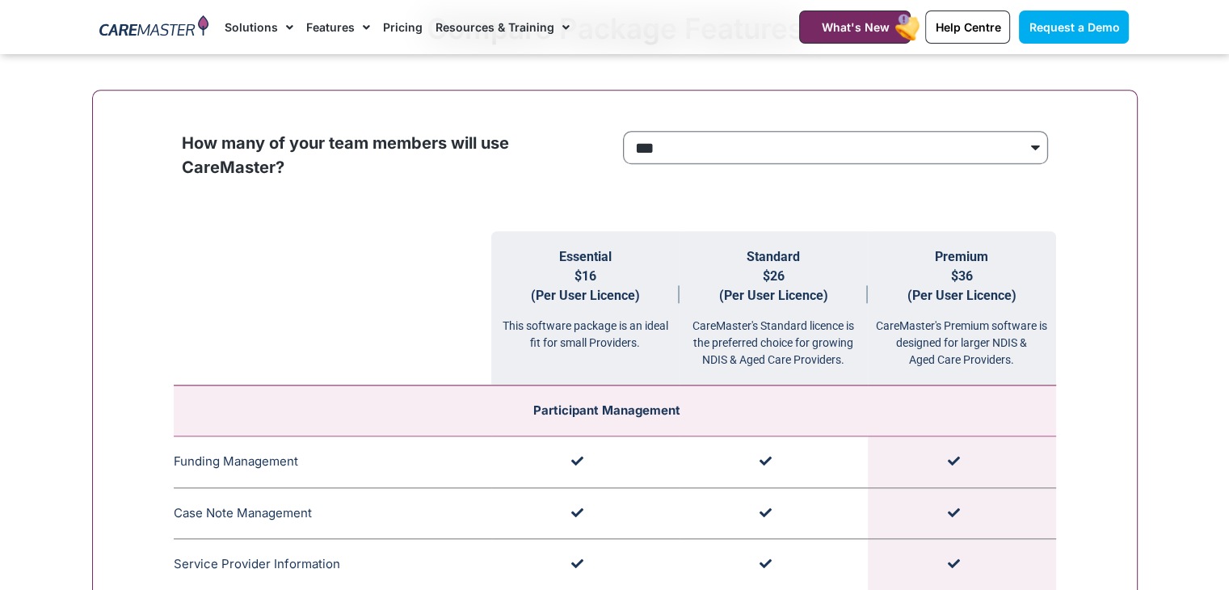
scroll to position [1542, 0]
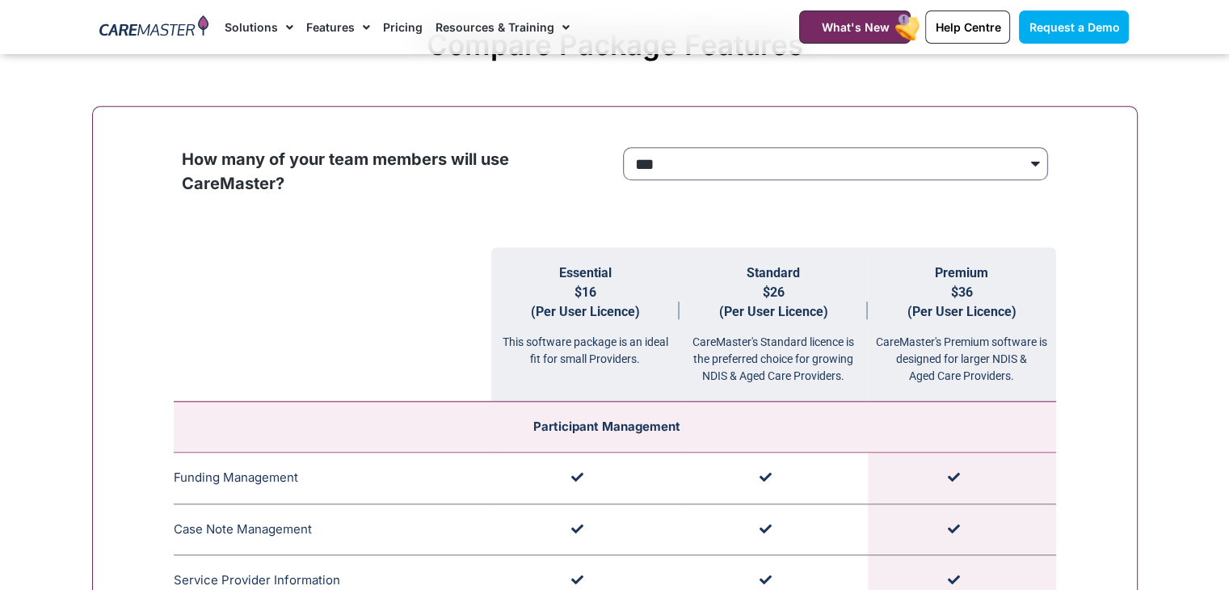
click at [840, 154] on select "**********" at bounding box center [835, 164] width 425 height 34
